Goal: Task Accomplishment & Management: Use online tool/utility

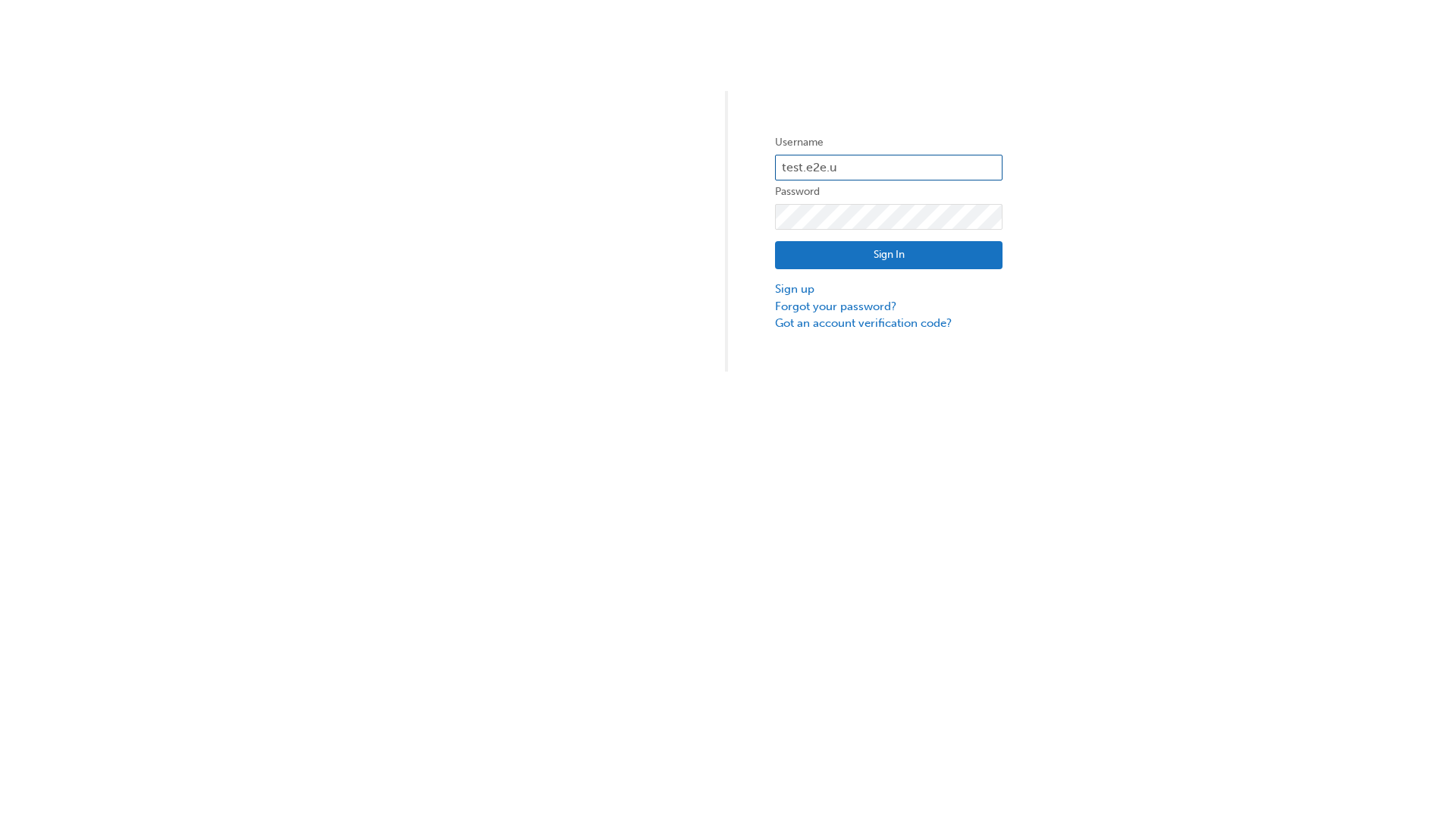
type input "test.e2e.user31"
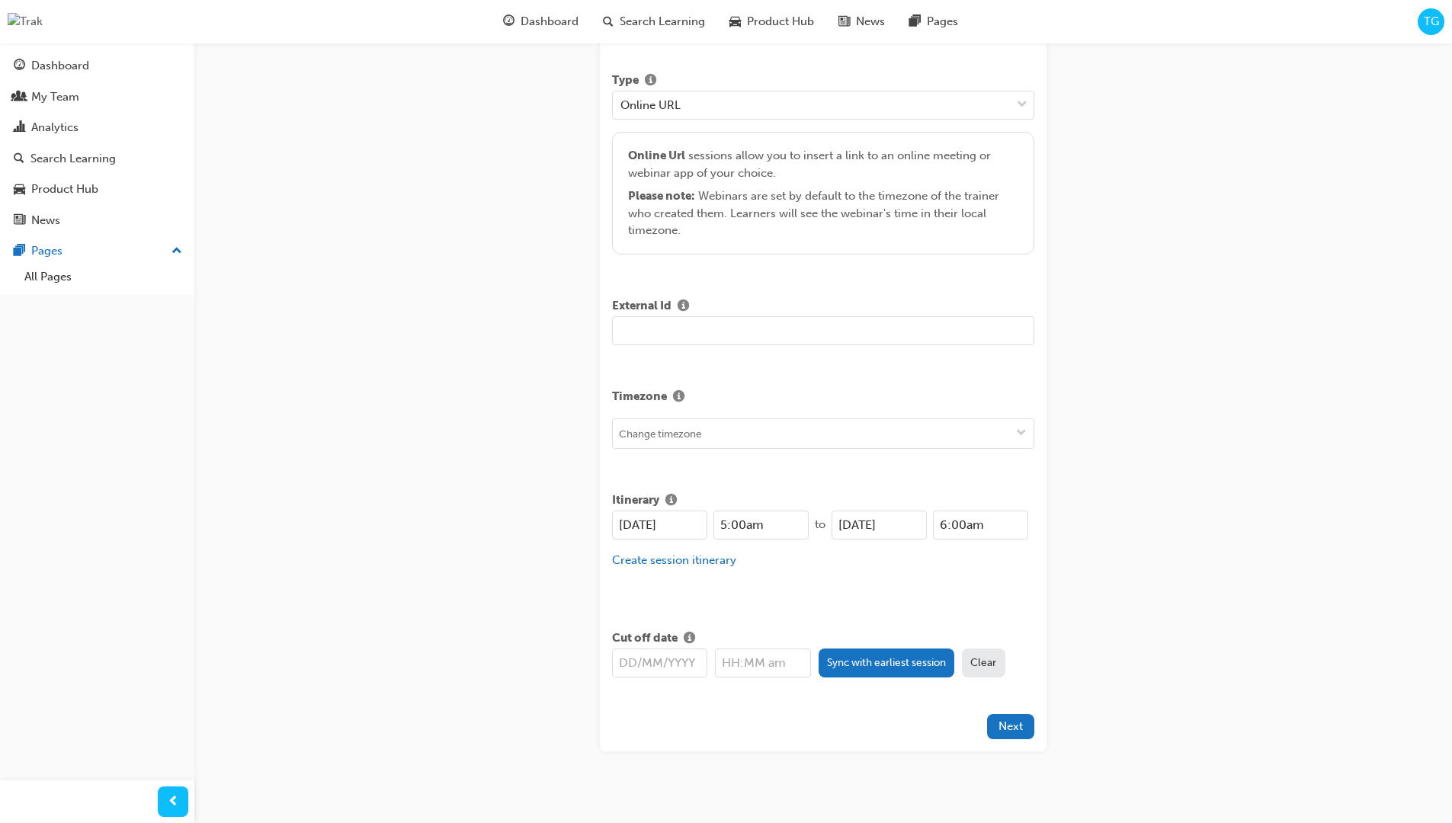
type input "Title for testing purposes"
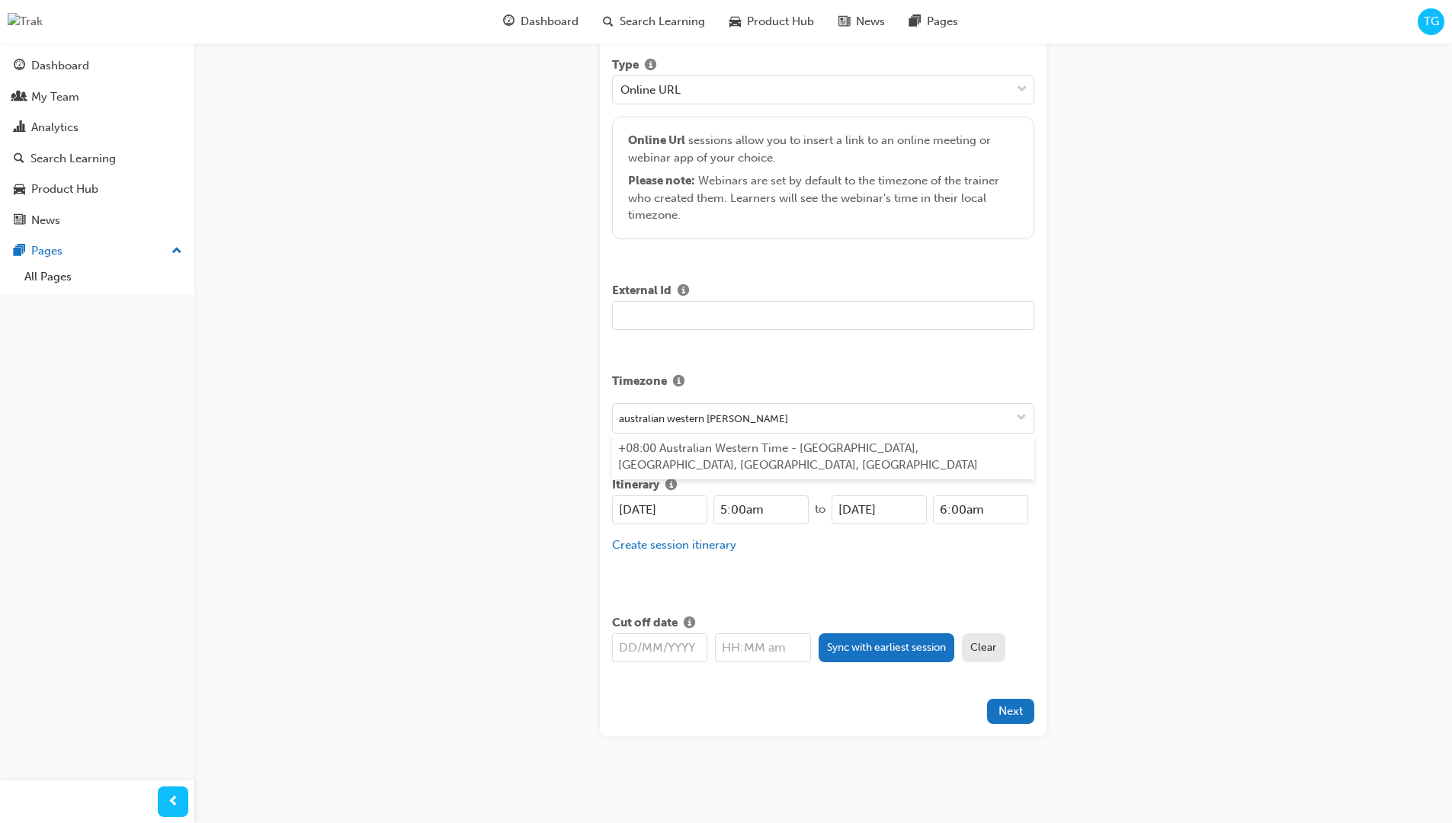
type input "australian western time"
type input "[DATE]"
type input "5:00am"
